Goal: Transaction & Acquisition: Purchase product/service

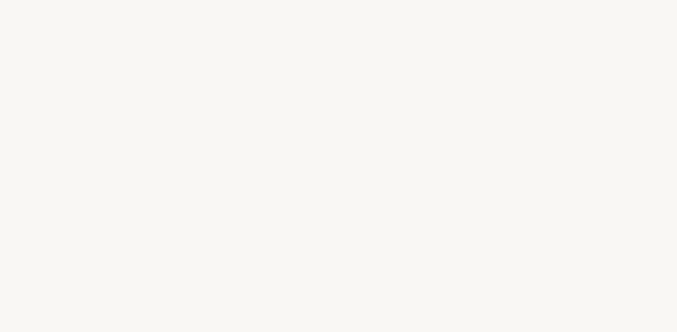
select select "FR"
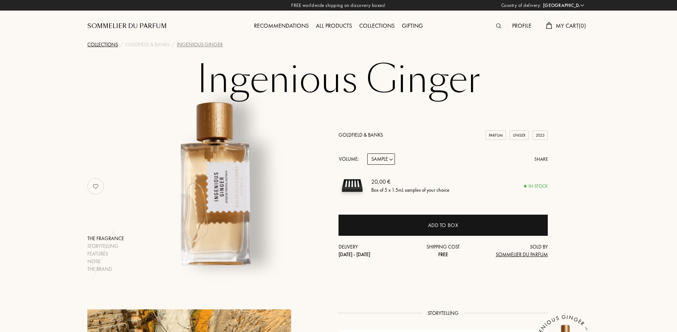
click at [108, 44] on div "Collections" at bounding box center [102, 45] width 31 height 8
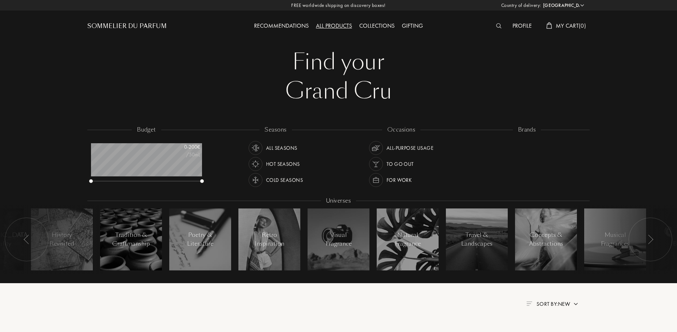
select select "FR"
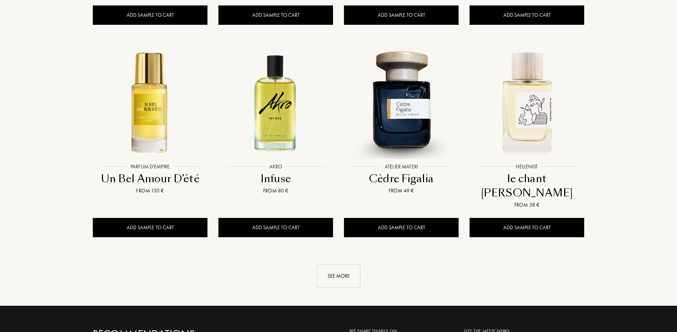
scroll to position [765, 0]
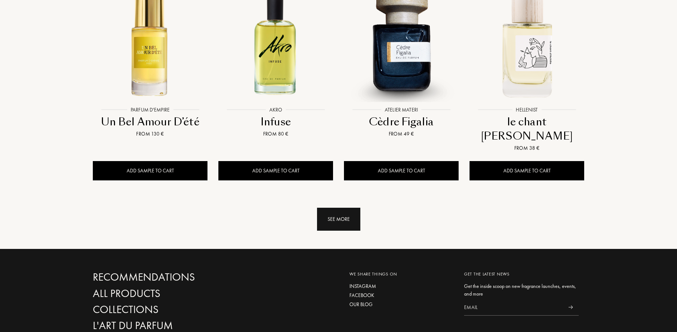
click at [340, 208] on div "See more" at bounding box center [338, 219] width 43 height 23
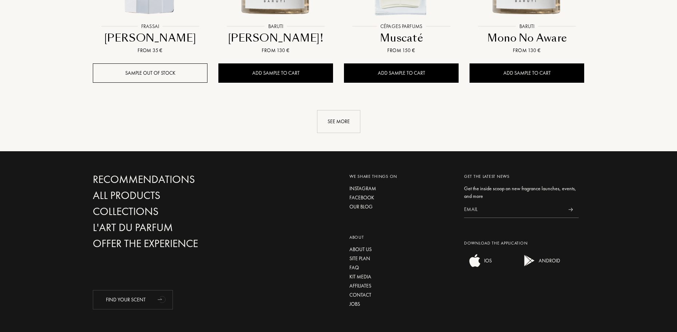
scroll to position [1289, 0]
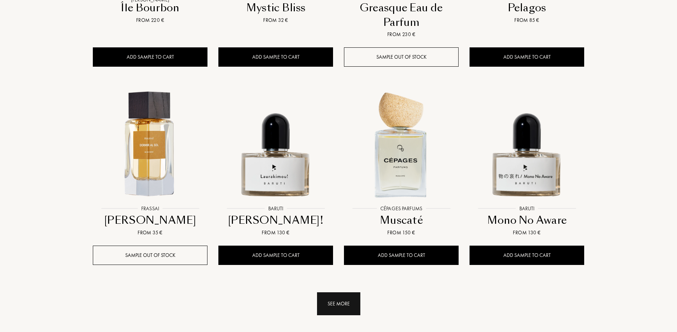
click at [348, 292] on div "See more" at bounding box center [338, 303] width 43 height 23
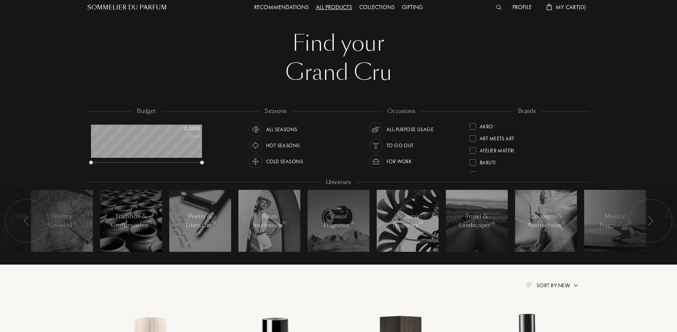
scroll to position [0, 0]
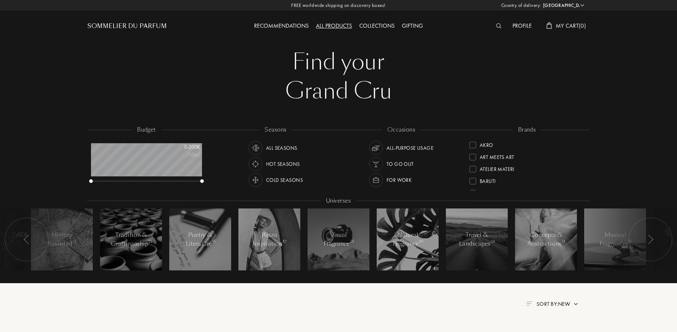
click at [260, 165] on img at bounding box center [255, 164] width 10 height 10
click at [378, 159] on img at bounding box center [376, 164] width 10 height 10
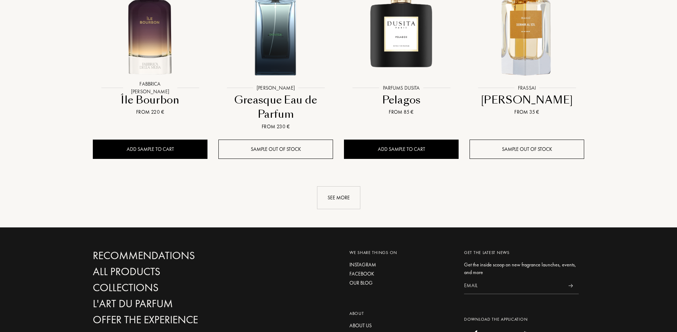
scroll to position [801, 0]
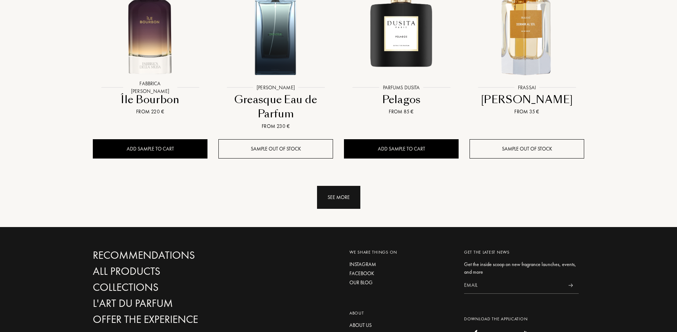
click at [321, 186] on div "See more" at bounding box center [338, 197] width 43 height 23
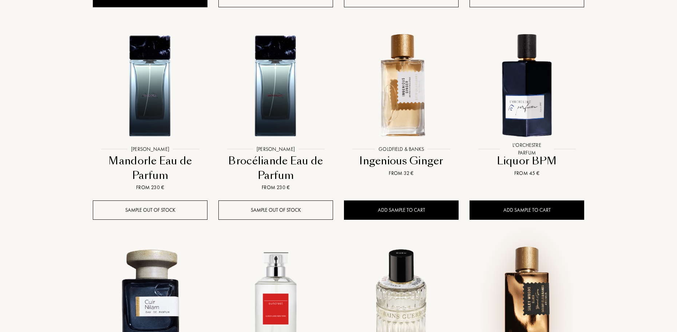
scroll to position [1165, 0]
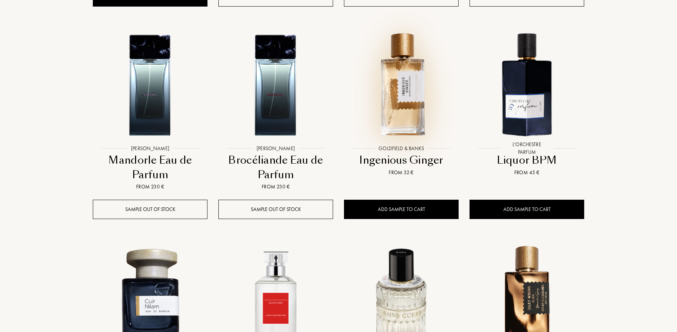
click at [404, 66] on img at bounding box center [401, 83] width 113 height 113
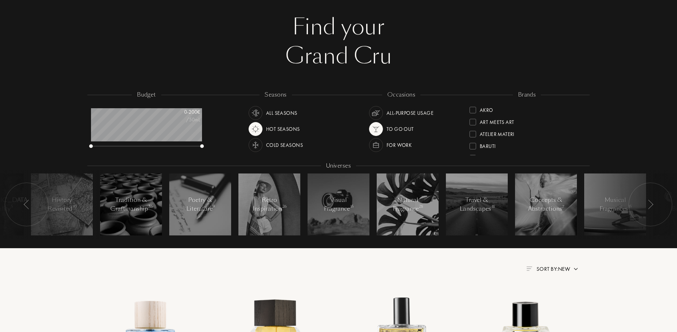
scroll to position [0, 0]
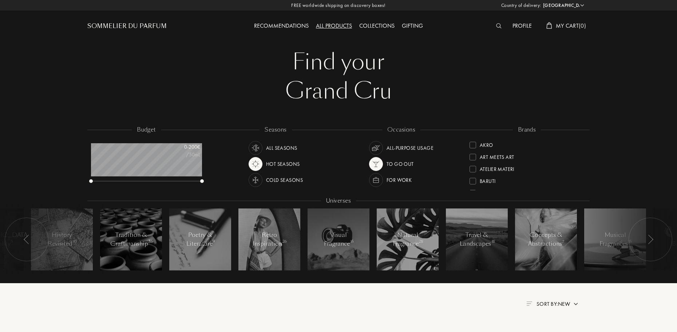
click at [376, 179] on img at bounding box center [376, 180] width 10 height 10
click at [375, 165] on img at bounding box center [376, 164] width 10 height 10
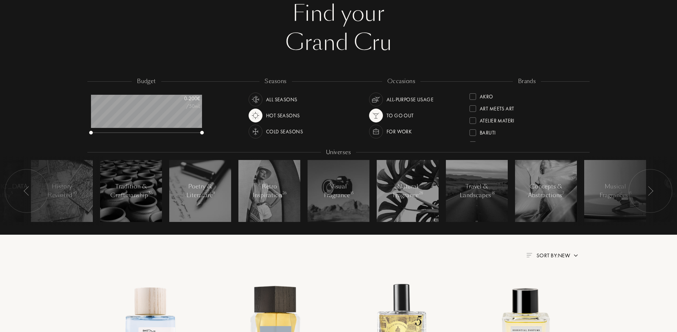
scroll to position [73, 0]
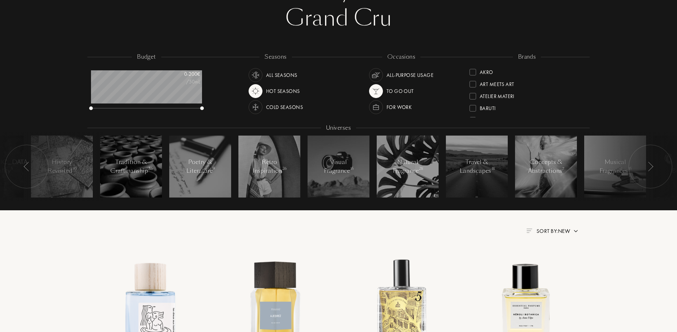
click at [258, 107] on img at bounding box center [255, 107] width 10 height 10
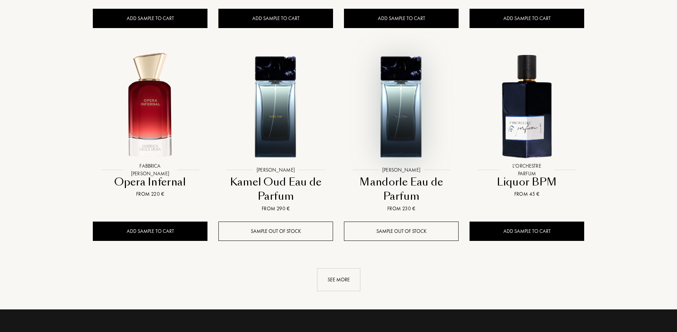
scroll to position [801, 0]
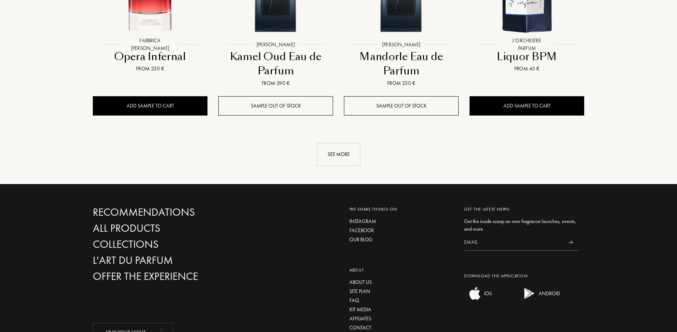
click at [342, 154] on div "See more" at bounding box center [338, 154] width 43 height 23
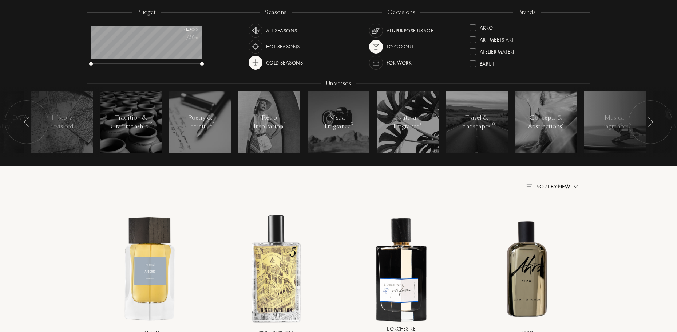
scroll to position [0, 0]
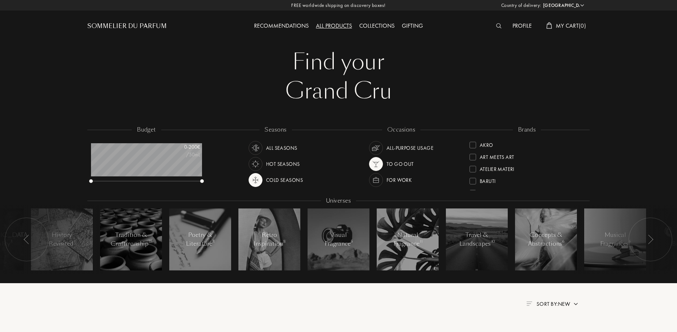
drag, startPoint x: 352, startPoint y: 106, endPoint x: 328, endPoint y: 98, distance: 24.6
click at [352, 106] on div "Find your Grand Cru Find your Grand Cru budget 0 - 200 € /50mL seasons All Seas…" at bounding box center [338, 160] width 513 height 321
click at [141, 25] on div "Sommelier du Parfum" at bounding box center [126, 26] width 79 height 9
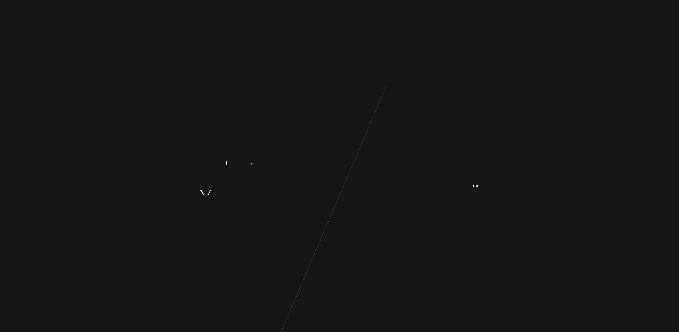
click at [328, 212] on div "L e t ’ s g e t t o k n o w y o u b e t t e r , Y o u r t a s t e s a n d y o u…" at bounding box center [339, 166] width 679 height 332
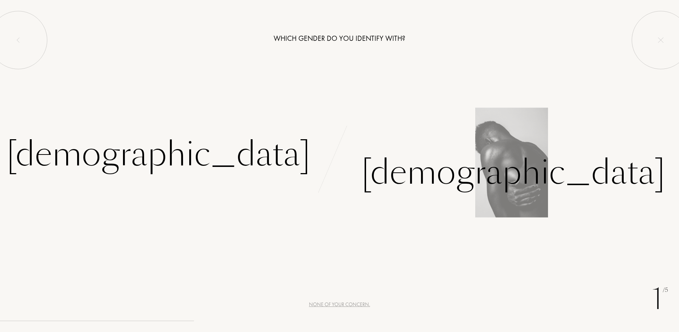
click at [455, 174] on div "[DEMOGRAPHIC_DATA]" at bounding box center [510, 163] width 340 height 67
click at [494, 172] on div "Male" at bounding box center [510, 163] width 340 height 67
click at [397, 173] on div "Male" at bounding box center [514, 172] width 304 height 49
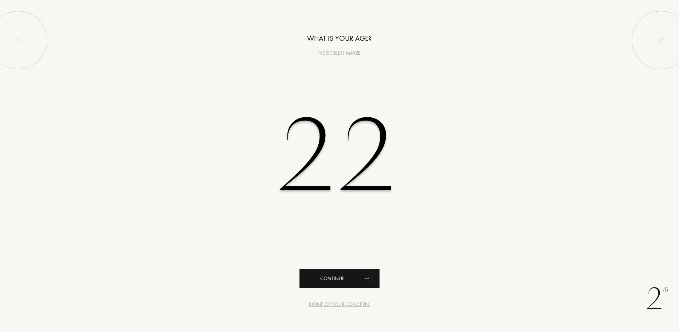
type input "22"
click at [356, 274] on div "Continue" at bounding box center [340, 278] width 80 height 19
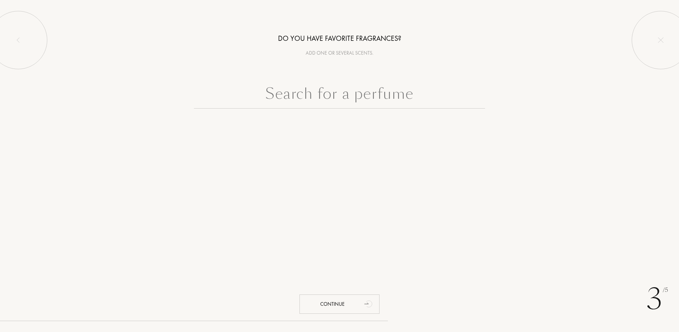
click at [381, 94] on input "text" at bounding box center [339, 95] width 291 height 26
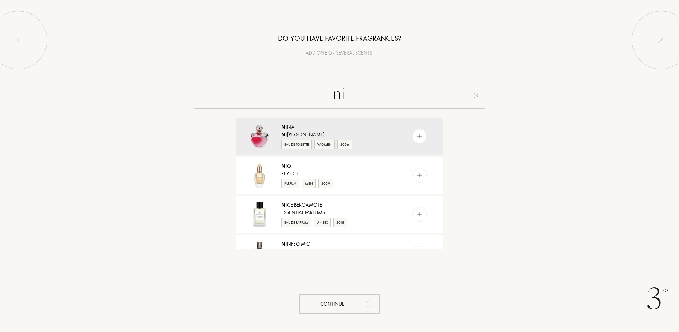
click at [485, 97] on input "ni" at bounding box center [339, 95] width 291 height 26
type input "ni"
click at [478, 95] on img at bounding box center [477, 95] width 6 height 6
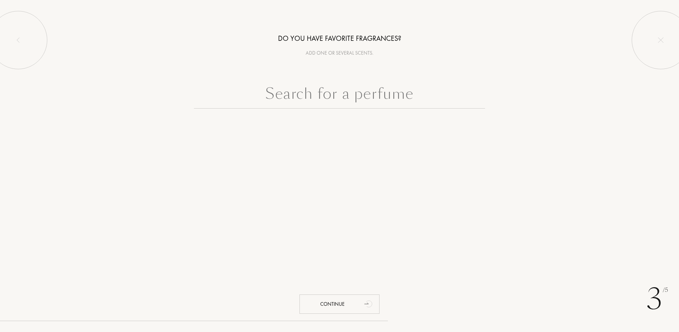
click at [427, 92] on input "text" at bounding box center [339, 95] width 291 height 26
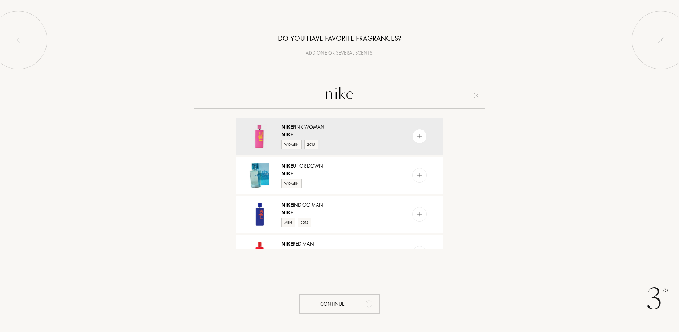
click at [483, 92] on input "nike" at bounding box center [339, 95] width 291 height 26
click at [481, 97] on input "nike" at bounding box center [339, 95] width 291 height 26
type input "nike"
click at [479, 93] on img at bounding box center [477, 95] width 6 height 6
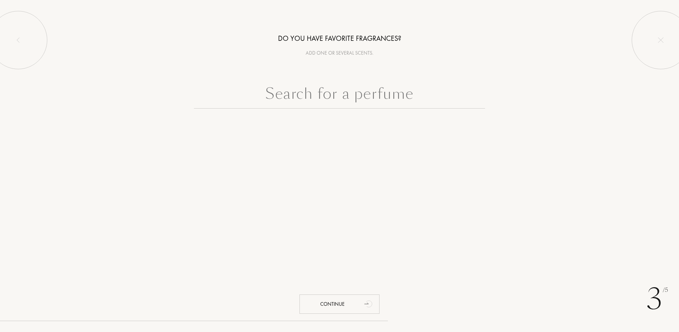
click at [506, 116] on div at bounding box center [339, 113] width 679 height 63
click at [359, 295] on div "Continue" at bounding box center [340, 303] width 80 height 19
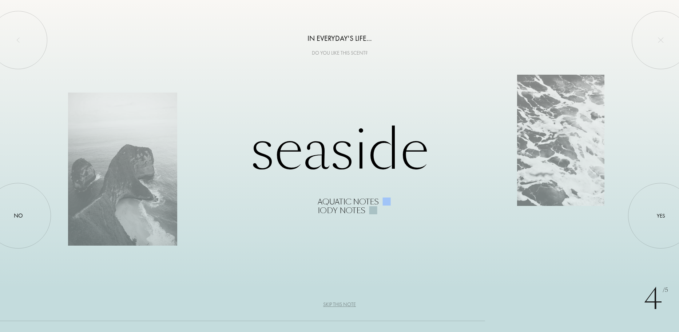
click at [363, 203] on div "Aquatic notes" at bounding box center [348, 201] width 61 height 9
click at [376, 212] on div at bounding box center [373, 210] width 8 height 8
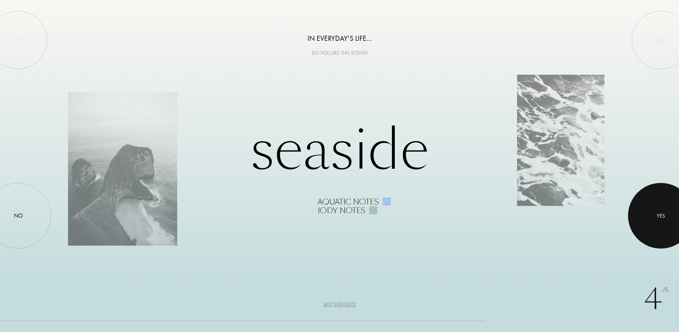
click at [679, 189] on div "Yes" at bounding box center [661, 216] width 66 height 66
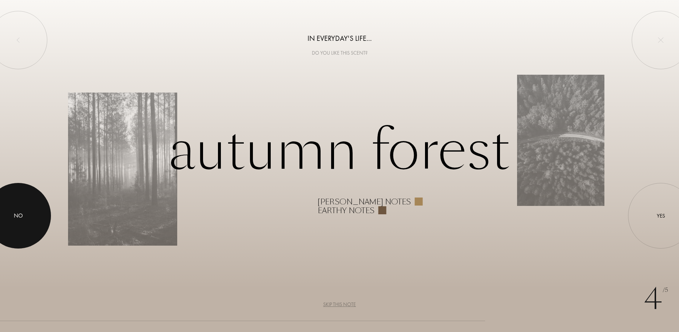
click at [26, 208] on div at bounding box center [18, 216] width 66 height 66
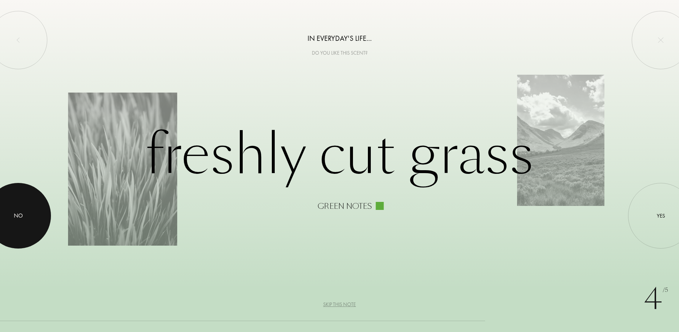
click at [10, 212] on div at bounding box center [18, 216] width 66 height 66
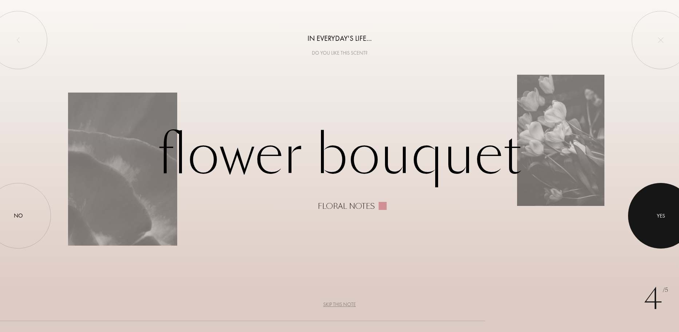
click at [644, 212] on div "Yes" at bounding box center [661, 216] width 66 height 66
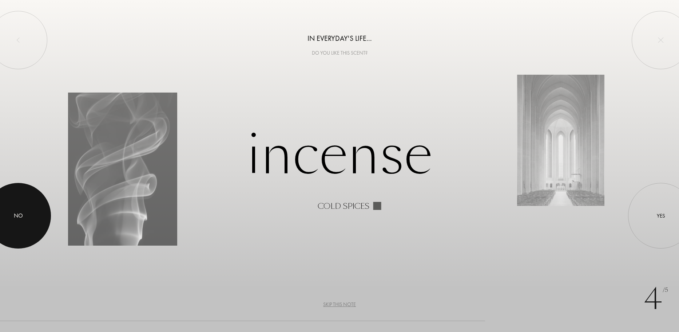
click at [27, 199] on div at bounding box center [18, 216] width 66 height 66
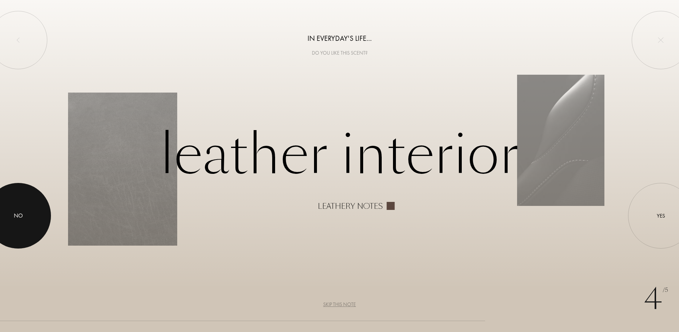
click at [45, 201] on div at bounding box center [18, 216] width 66 height 66
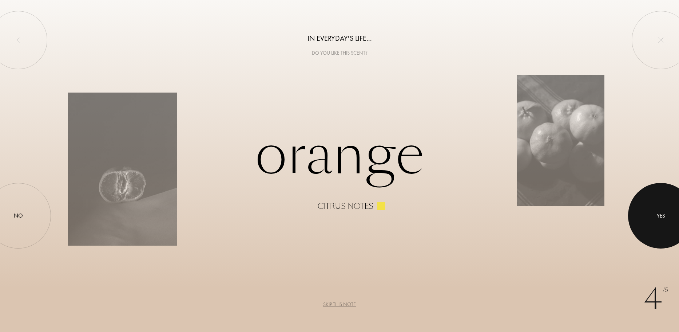
click at [637, 204] on div at bounding box center [661, 216] width 66 height 66
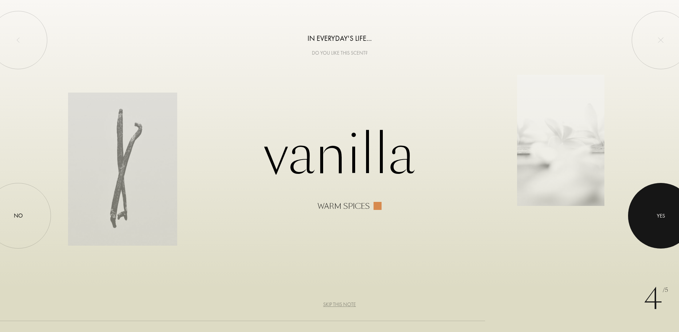
click at [668, 216] on div at bounding box center [661, 216] width 66 height 66
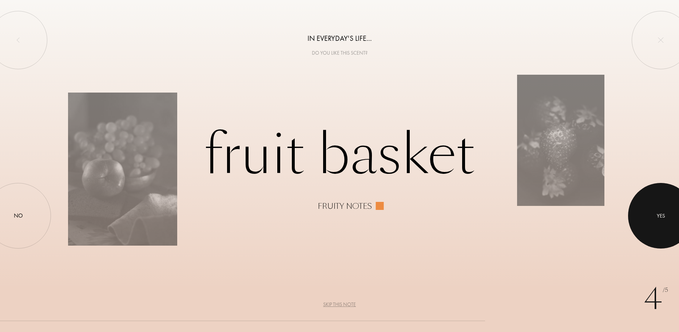
click at [646, 202] on div "Yes" at bounding box center [661, 216] width 66 height 66
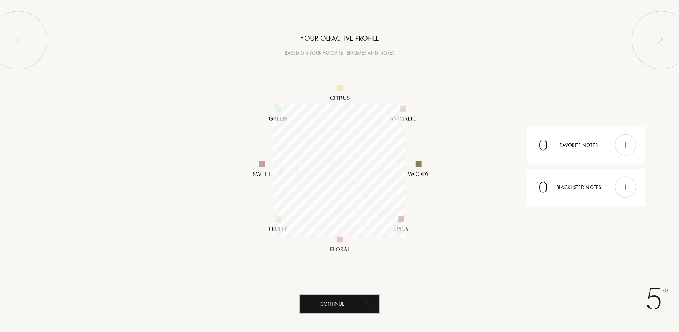
scroll to position [133, 133]
click at [336, 297] on div "Continue" at bounding box center [340, 303] width 80 height 19
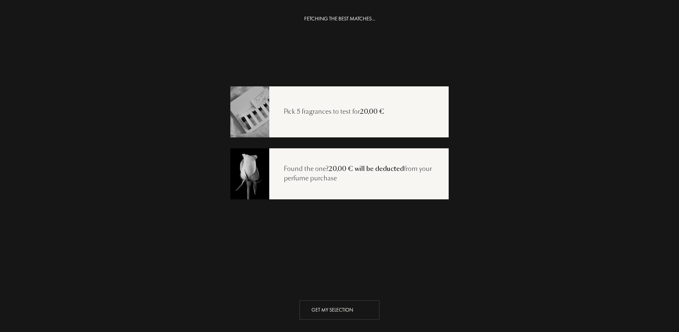
click at [331, 305] on div "Get my selection" at bounding box center [340, 309] width 80 height 19
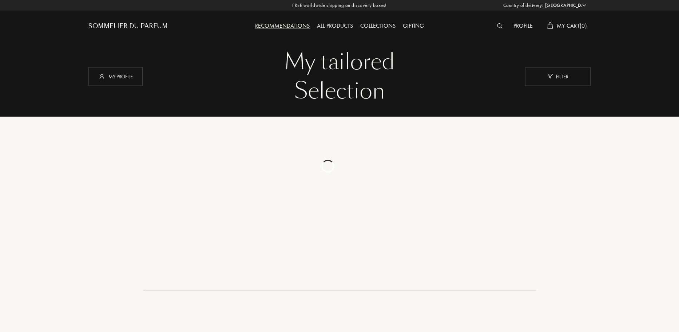
select select "FR"
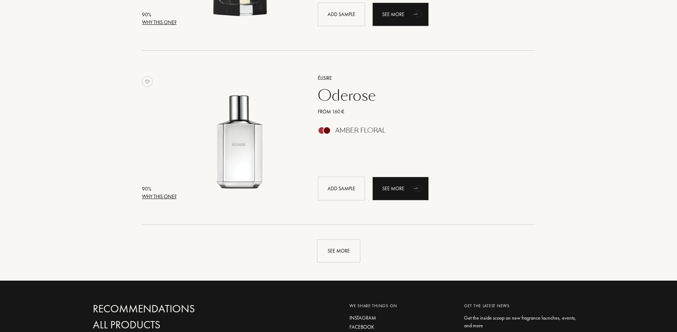
scroll to position [1638, 0]
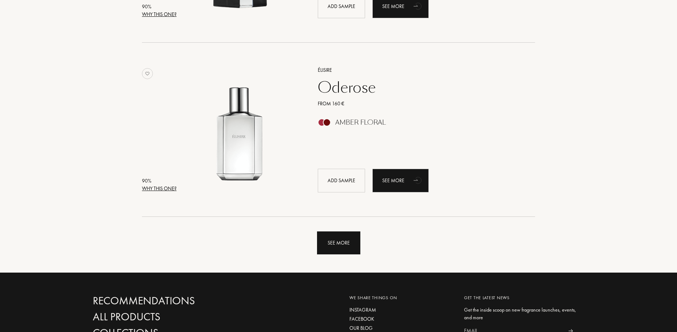
click at [341, 244] on div "See more" at bounding box center [338, 242] width 43 height 23
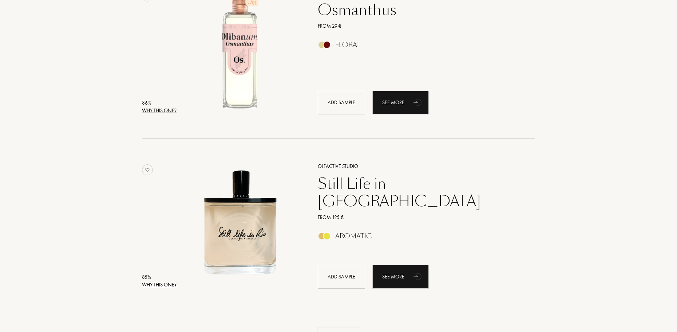
scroll to position [3321, 0]
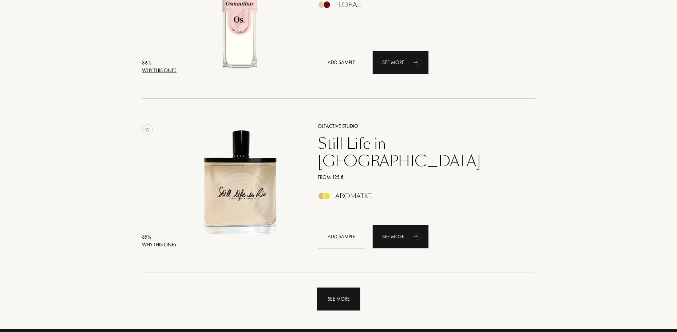
click at [338, 293] on div "See more" at bounding box center [338, 298] width 43 height 23
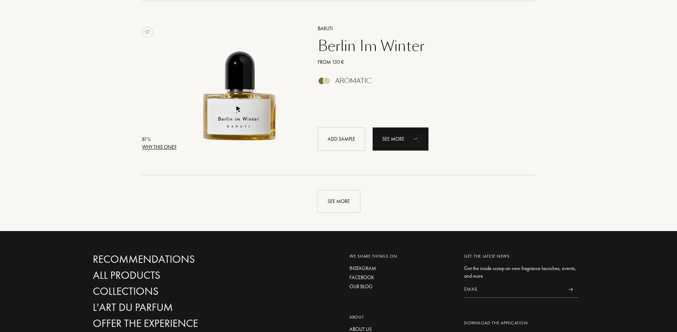
scroll to position [0, 0]
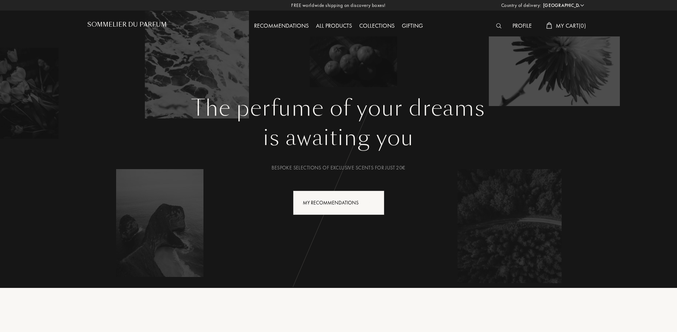
select select "FR"
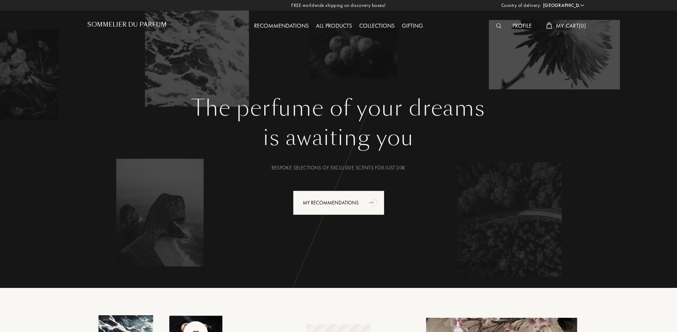
click at [334, 27] on div "All products" at bounding box center [333, 25] width 43 height 9
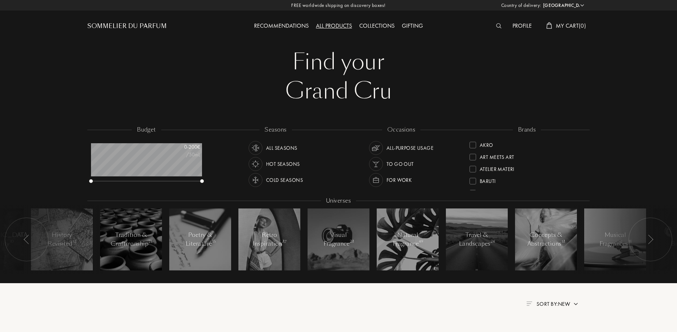
select select "FR"
drag, startPoint x: 585, startPoint y: 169, endPoint x: 586, endPoint y: 176, distance: 7.4
click at [586, 175] on div "brands Akro Art Meets Art Atelier Materi Baruti Binet-Papillon Cépages Parfums …" at bounding box center [527, 159] width 126 height 66
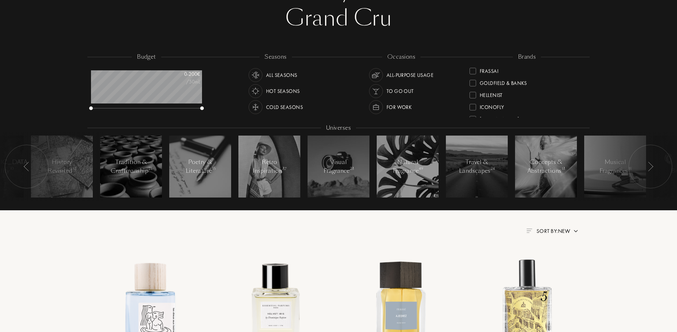
scroll to position [146, 0]
click at [649, 163] on img at bounding box center [651, 166] width 6 height 9
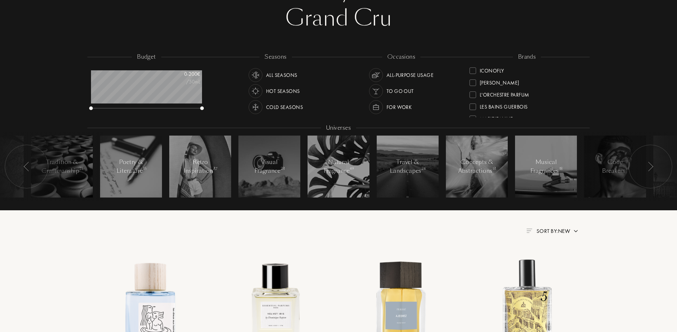
click at [649, 163] on img at bounding box center [651, 166] width 6 height 9
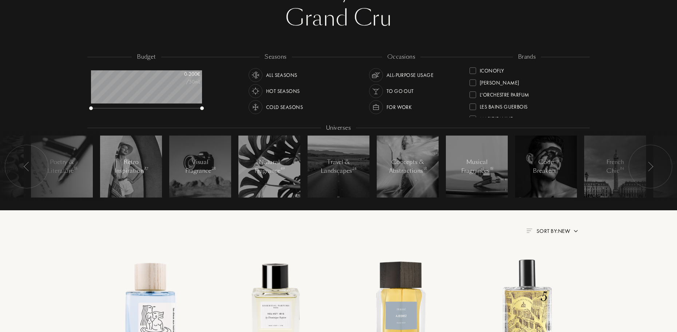
click at [649, 163] on img at bounding box center [651, 166] width 6 height 9
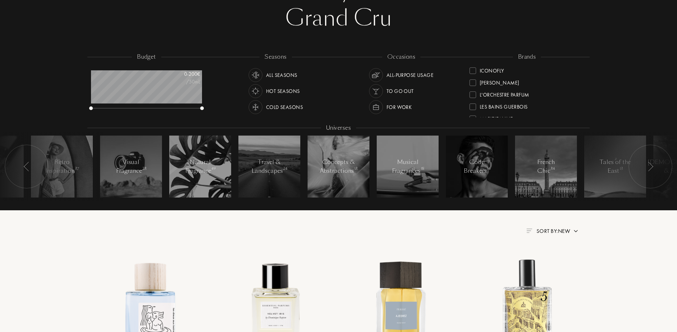
click at [649, 163] on img at bounding box center [651, 166] width 6 height 9
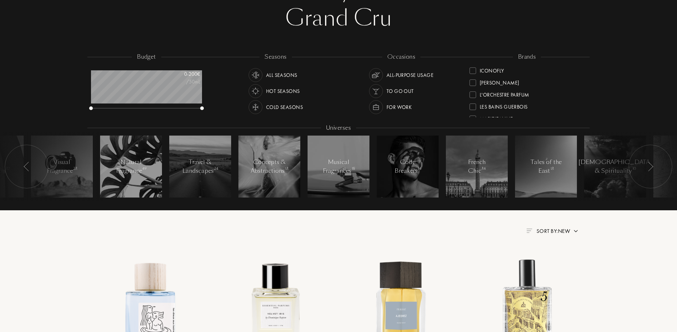
click at [649, 163] on img at bounding box center [651, 166] width 6 height 9
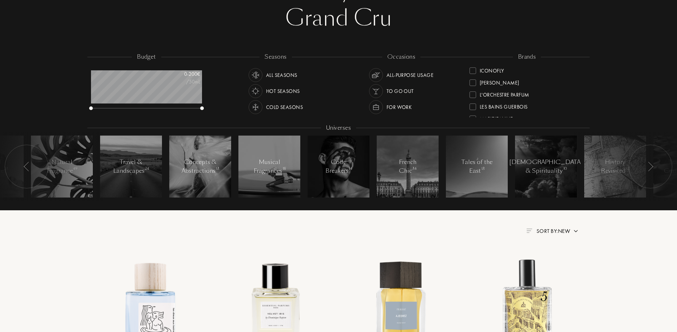
click at [649, 163] on img at bounding box center [651, 166] width 6 height 9
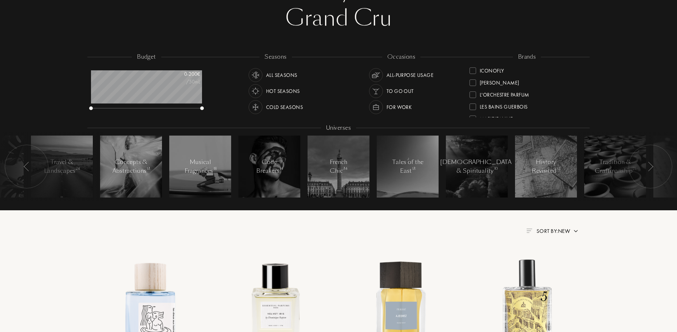
click at [649, 163] on img at bounding box center [651, 166] width 6 height 9
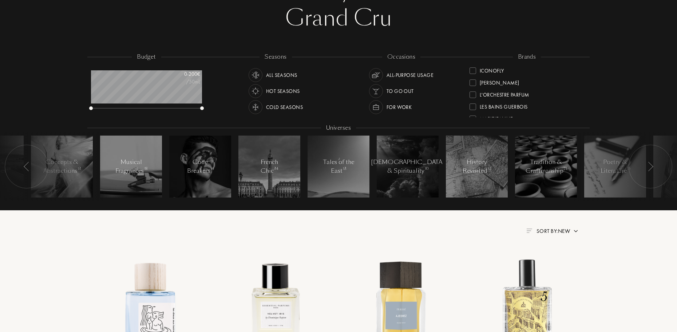
click at [649, 163] on img at bounding box center [651, 166] width 6 height 9
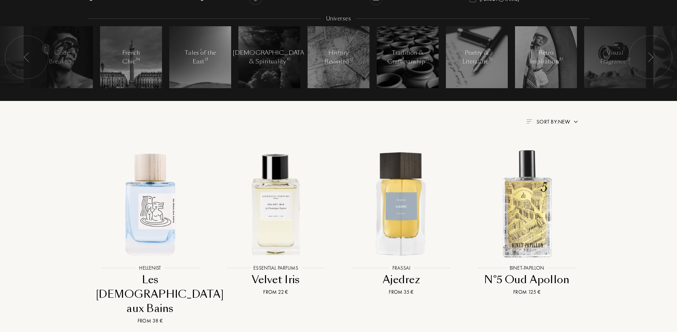
scroll to position [291, 0]
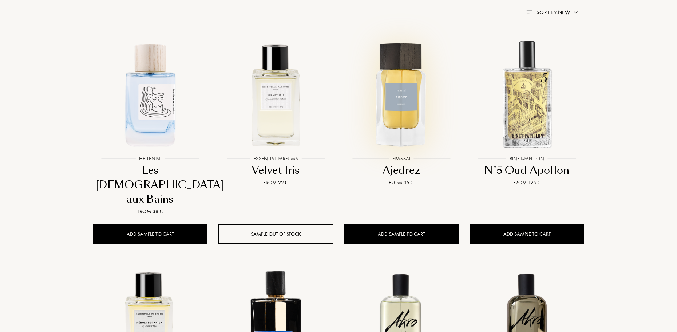
click at [423, 113] on img at bounding box center [401, 94] width 113 height 113
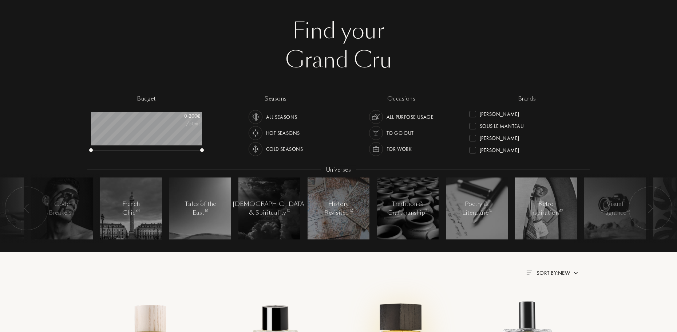
scroll to position [0, 0]
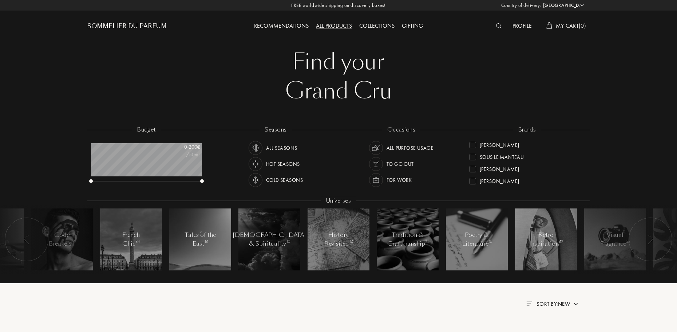
click at [276, 26] on div "Recommendations" at bounding box center [281, 25] width 62 height 9
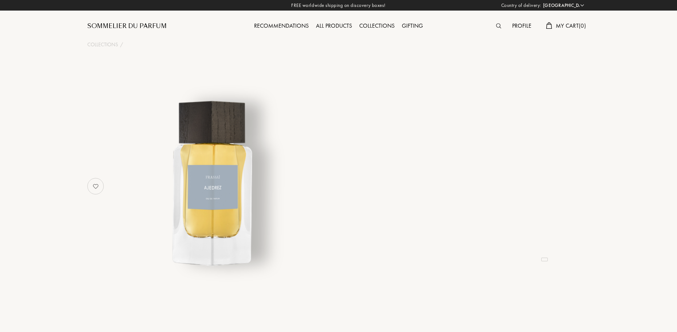
select select "FR"
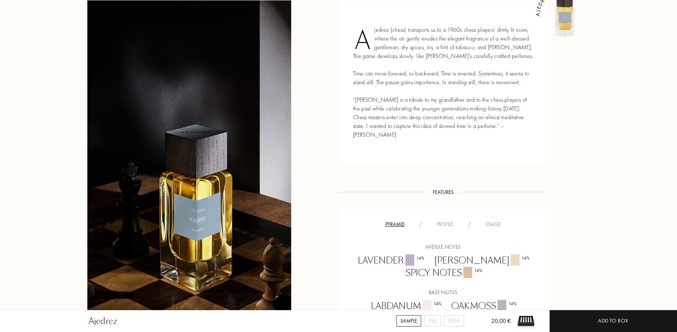
scroll to position [546, 0]
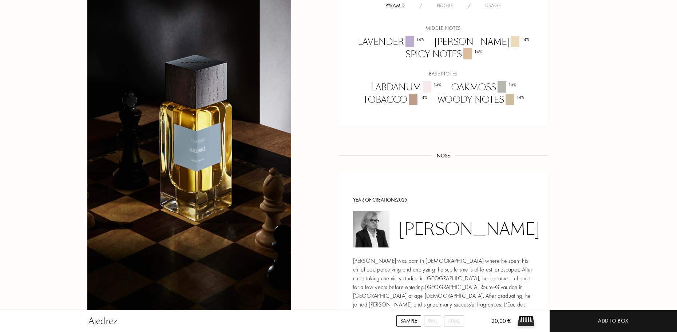
click at [370, 94] on div "Tobacco 14 %" at bounding box center [395, 100] width 74 height 13
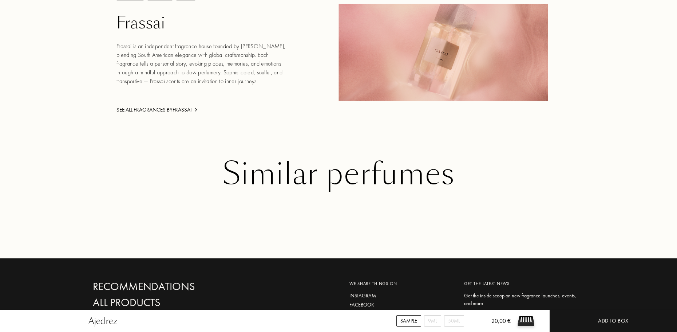
scroll to position [847, 0]
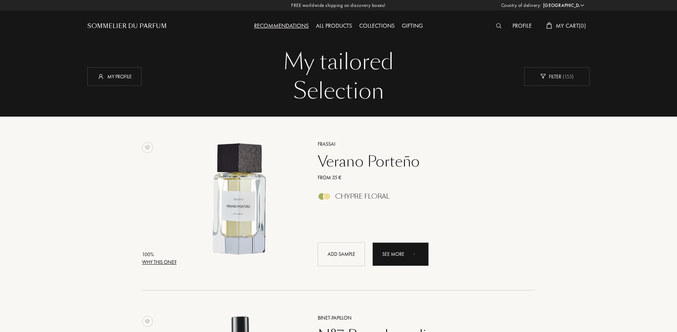
select select "FR"
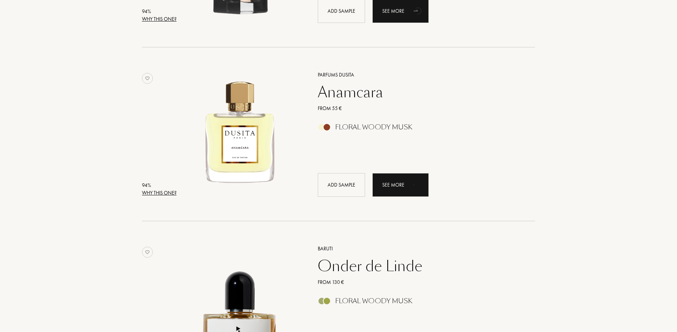
scroll to position [619, 0]
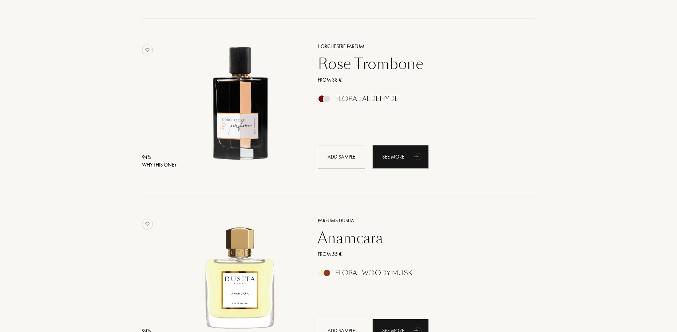
click at [341, 99] on div "Floral Aldehyde" at bounding box center [366, 99] width 63 height 8
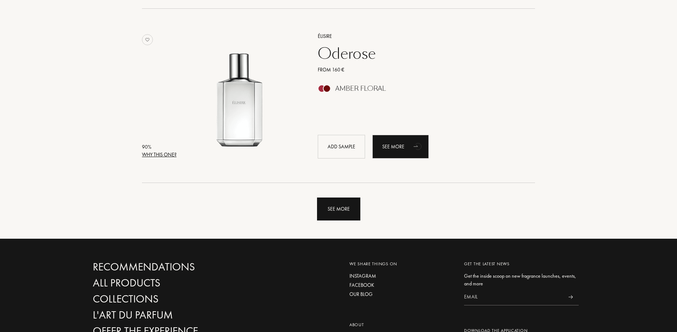
scroll to position [1675, 0]
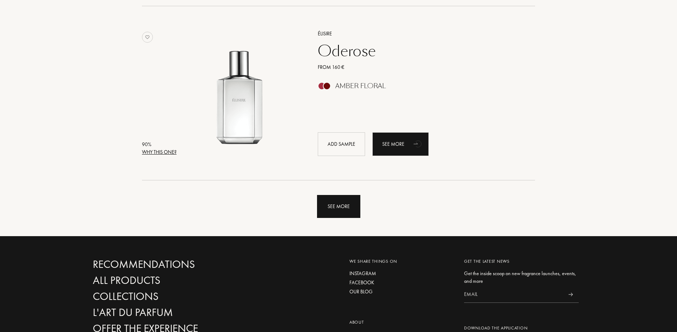
click at [325, 211] on div "See more" at bounding box center [338, 206] width 43 height 23
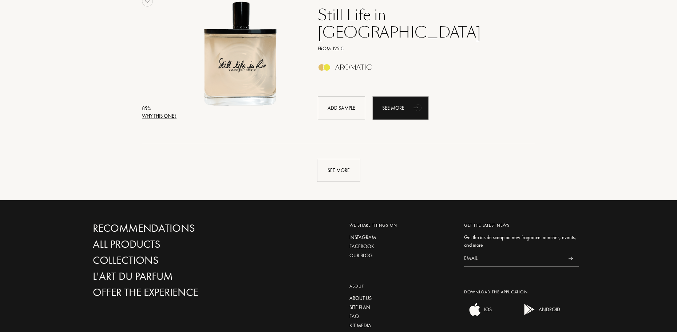
scroll to position [3495, 0]
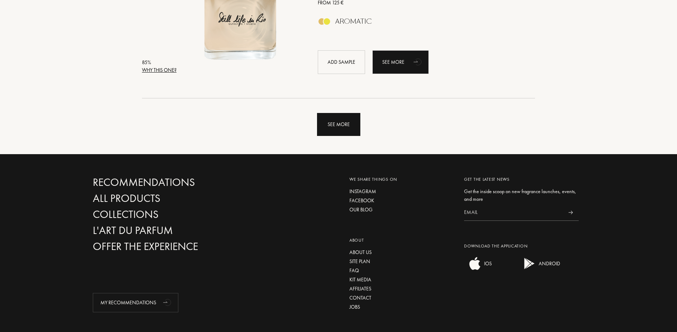
click at [344, 130] on div "See more" at bounding box center [338, 124] width 43 height 23
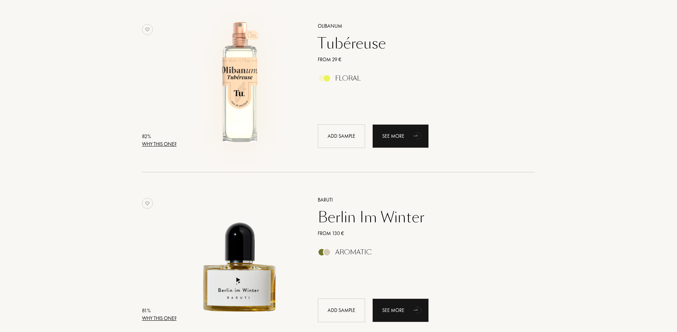
scroll to position [5097, 0]
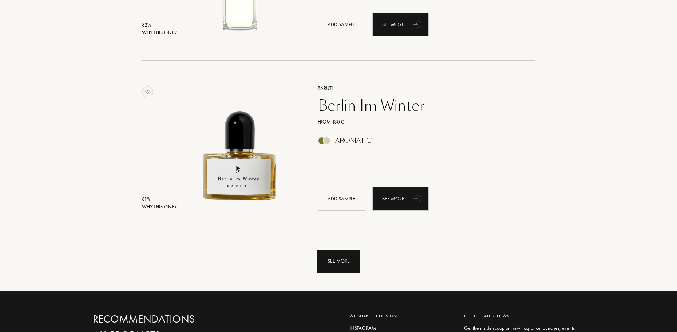
click at [339, 264] on div "See more" at bounding box center [338, 260] width 43 height 23
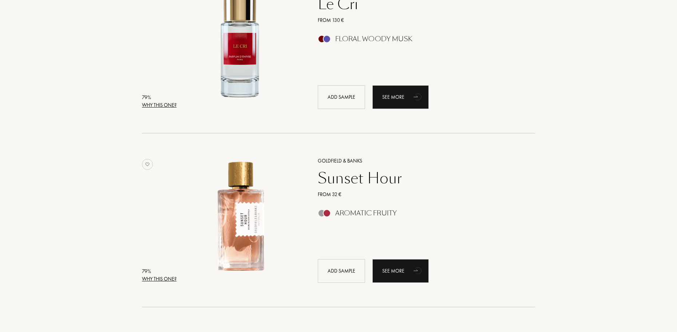
scroll to position [5753, 0]
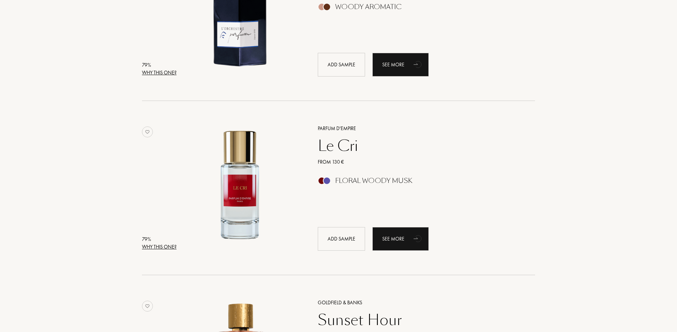
click at [350, 135] on div "Parfum d'Empire Le Cri From 130 € Floral [PERSON_NAME] Add sample See more" at bounding box center [418, 186] width 223 height 143
click at [245, 161] on img at bounding box center [239, 183] width 121 height 121
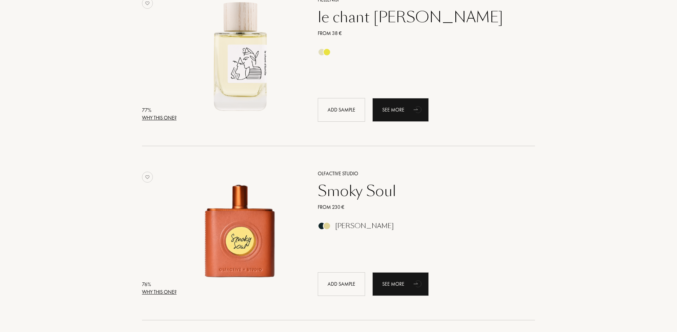
scroll to position [6881, 0]
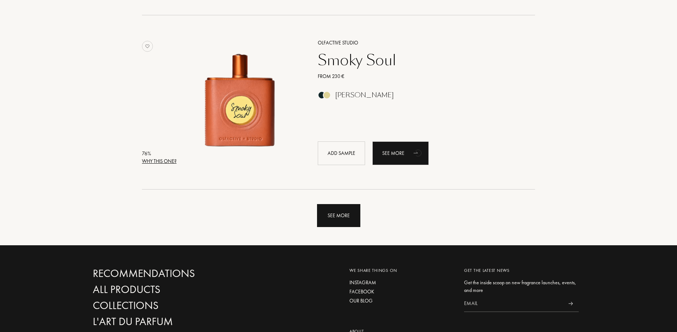
click at [326, 226] on div "See more" at bounding box center [338, 215] width 43 height 23
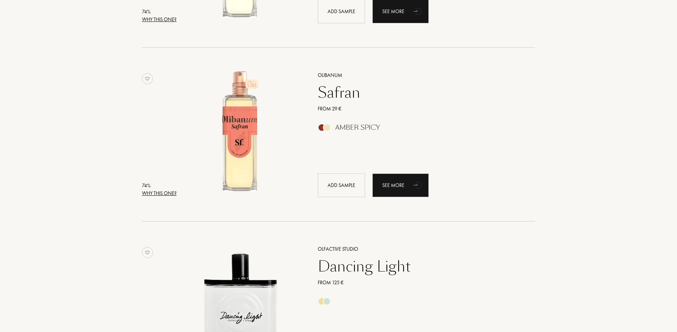
scroll to position [8192, 0]
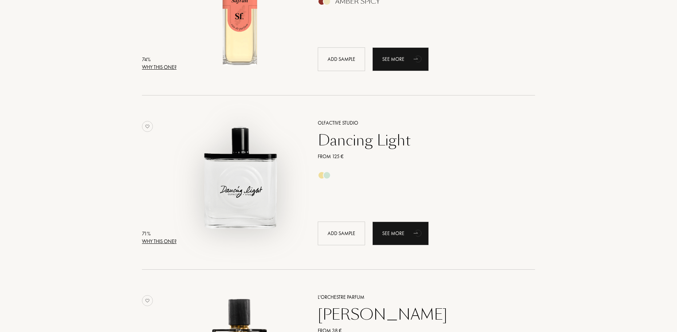
click at [262, 196] on img at bounding box center [239, 178] width 121 height 121
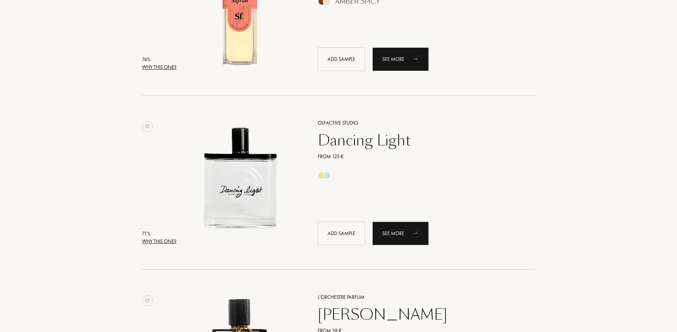
drag, startPoint x: 331, startPoint y: 78, endPoint x: 338, endPoint y: 88, distance: 12.1
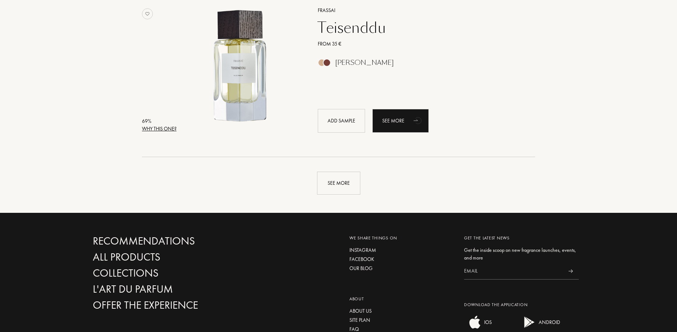
scroll to position [8665, 0]
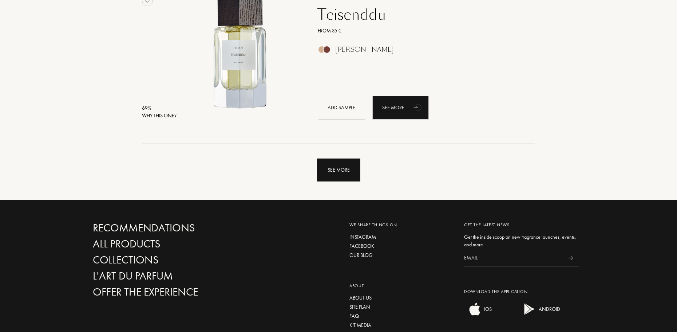
click at [330, 173] on div "See more" at bounding box center [338, 169] width 43 height 23
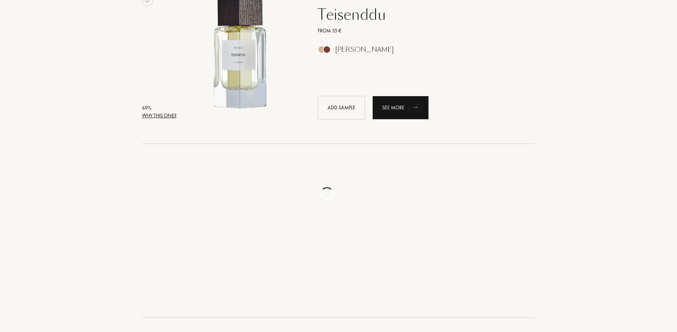
click at [274, 173] on img at bounding box center [239, 226] width 121 height 121
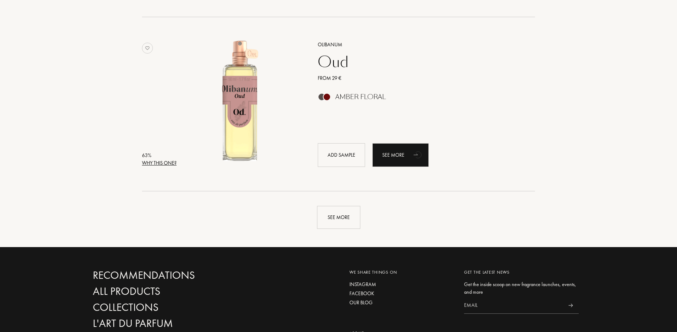
scroll to position [10413, 0]
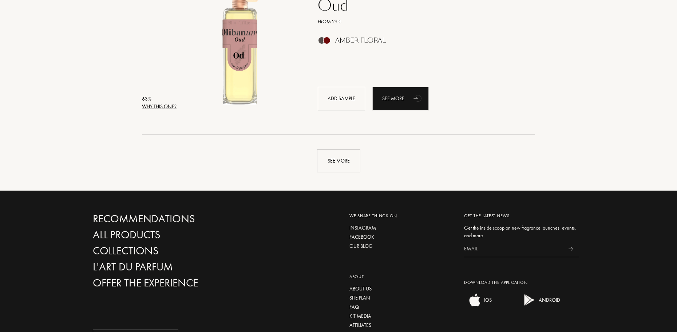
click at [339, 148] on div "See more" at bounding box center [338, 154] width 502 height 38
click at [338, 156] on div "See more" at bounding box center [338, 160] width 43 height 23
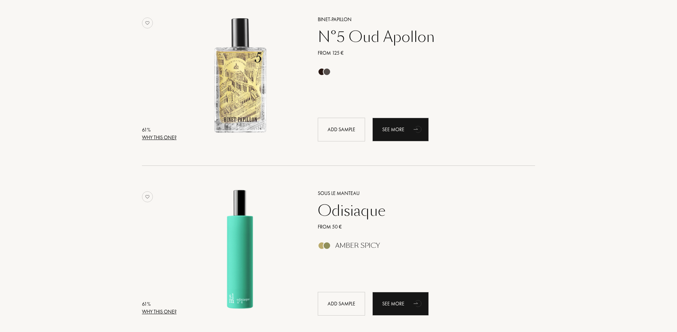
scroll to position [12088, 0]
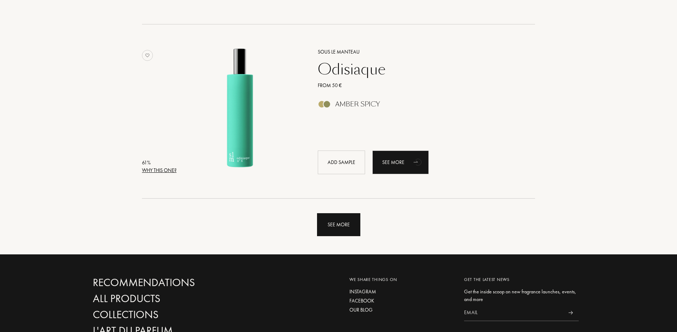
click at [352, 230] on div "See more" at bounding box center [338, 224] width 43 height 23
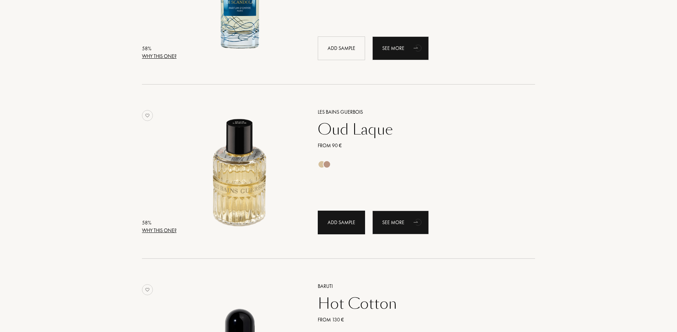
scroll to position [12852, 0]
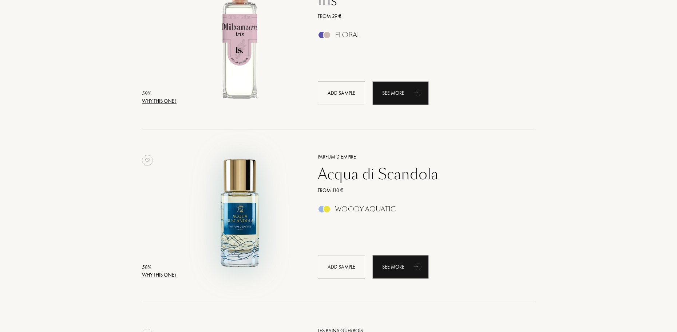
click at [257, 208] on img at bounding box center [239, 212] width 121 height 121
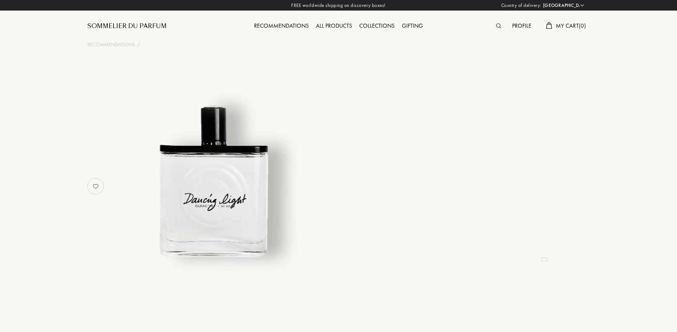
select select "FR"
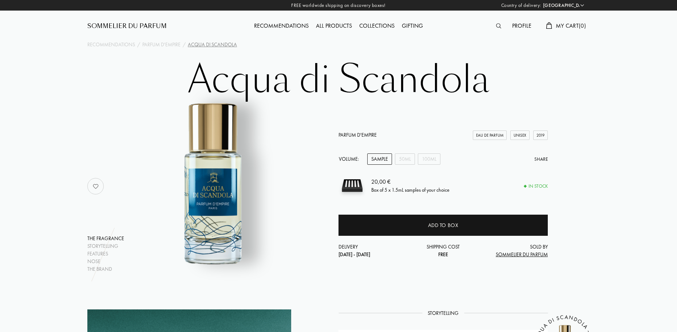
select select "FR"
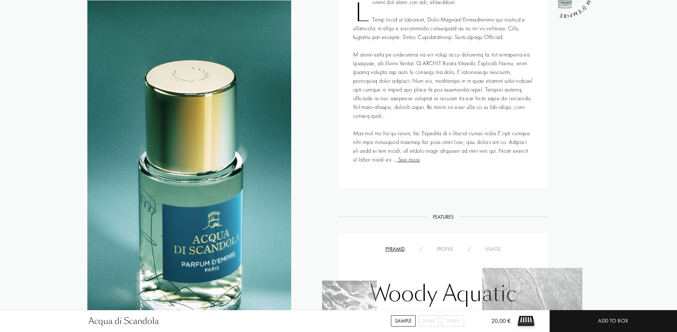
scroll to position [437, 0]
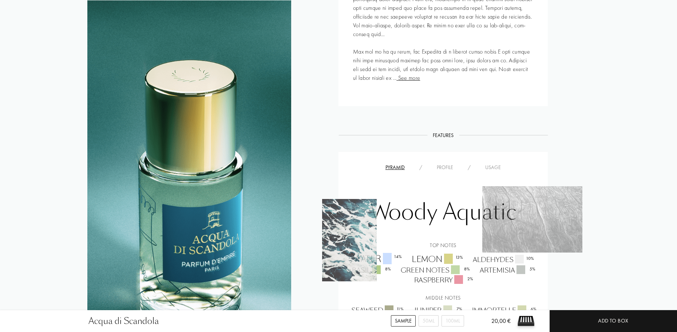
click at [373, 261] on img at bounding box center [349, 240] width 55 height 82
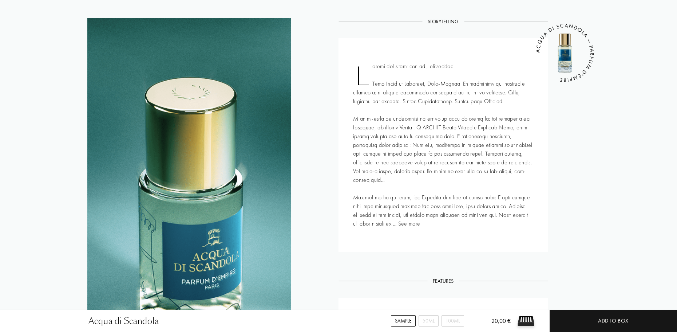
scroll to position [73, 0]
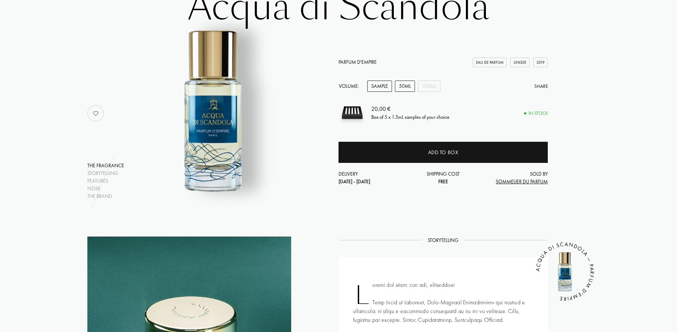
click at [399, 87] on div "50mL" at bounding box center [405, 85] width 20 height 11
click at [428, 88] on div "100mL" at bounding box center [429, 85] width 23 height 11
click at [403, 88] on div "50mL" at bounding box center [405, 85] width 20 height 11
click at [380, 89] on div "Sample" at bounding box center [379, 85] width 25 height 11
click at [429, 82] on div "100mL" at bounding box center [429, 85] width 23 height 11
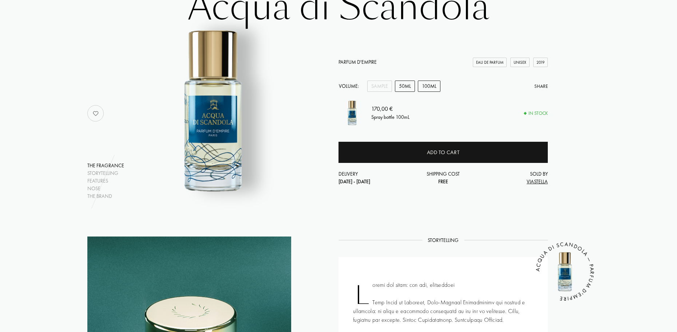
click at [399, 88] on div "50mL" at bounding box center [405, 85] width 20 height 11
click at [592, 138] on div "The fragrance Storytelling Features Nose The brand Parfum d'Empire Eau de Parfu…" at bounding box center [338, 113] width 513 height 173
